Goal: Information Seeking & Learning: Learn about a topic

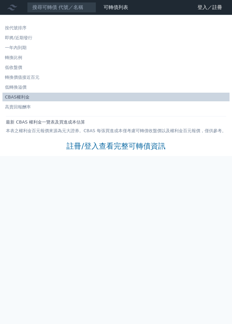
scroll to position [26, 0]
click at [146, 141] on link "註冊/登入查看完整可轉債資訊" at bounding box center [116, 146] width 99 height 10
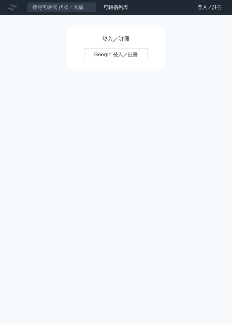
click at [111, 56] on link "Google 登入／註冊" at bounding box center [116, 54] width 64 height 13
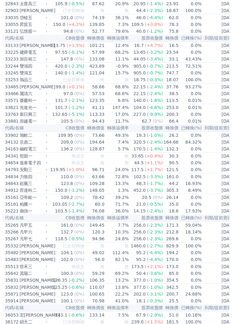
scroll to position [1035, 0]
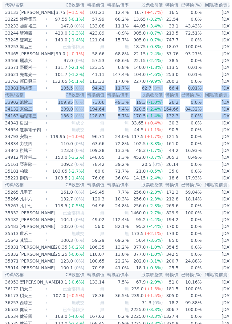
click at [228, 78] on td "[DATE]" at bounding box center [220, 74] width 37 height 7
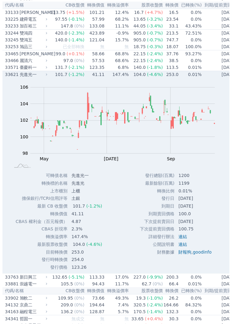
click at [213, 78] on td "[DATE]" at bounding box center [220, 74] width 37 height 7
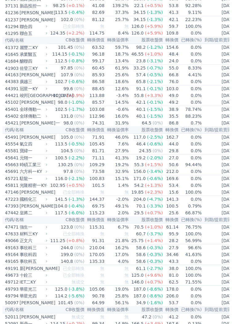
scroll to position [1451, 0]
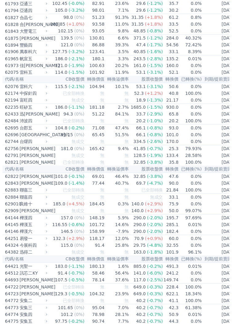
scroll to position [2034, 0]
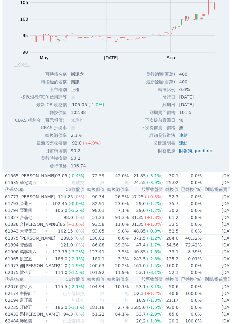
scroll to position [2169, 0]
